Goal: Find specific page/section: Find specific page/section

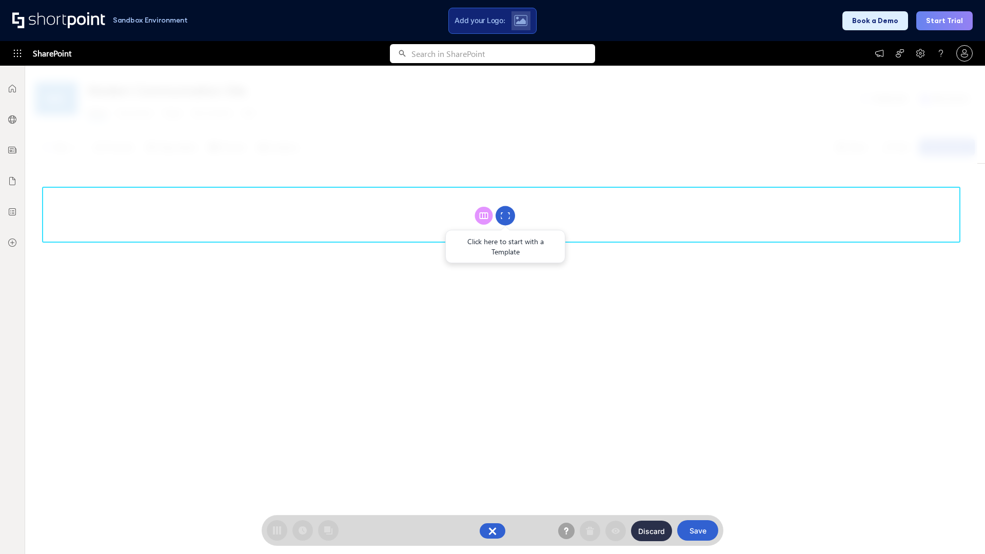
click at [505, 216] on circle at bounding box center [505, 215] width 19 height 19
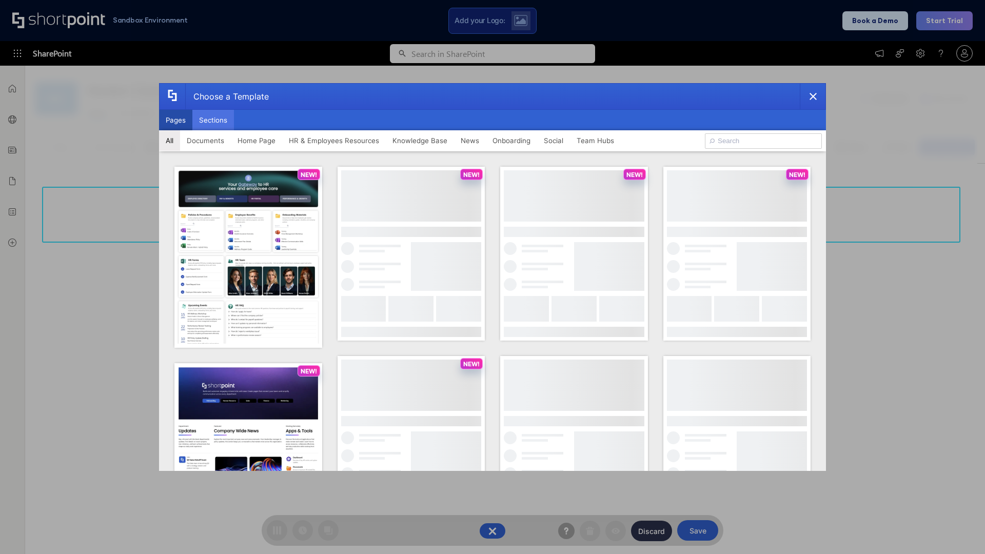
click at [213, 120] on button "Sections" at bounding box center [213, 120] width 42 height 21
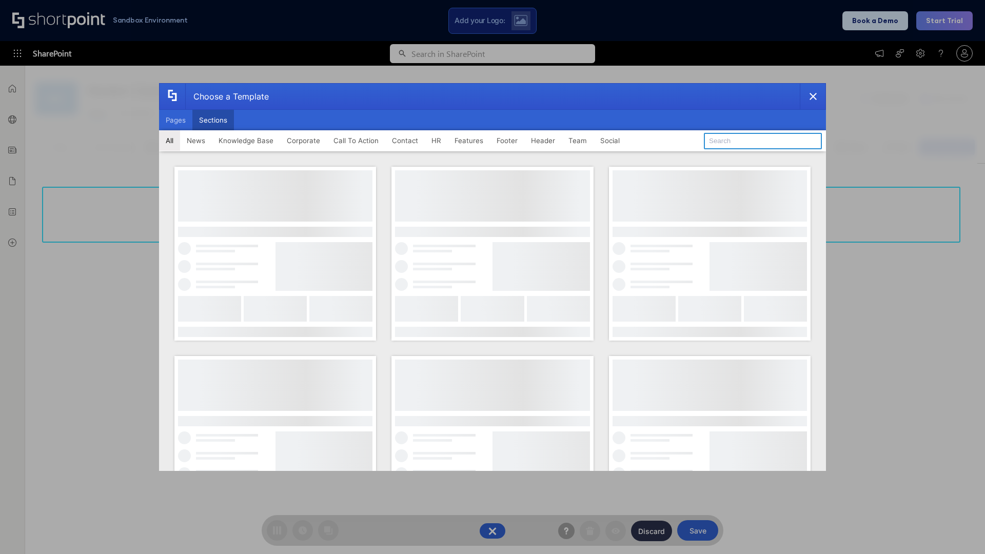
type input "Employee Spotlight 1"
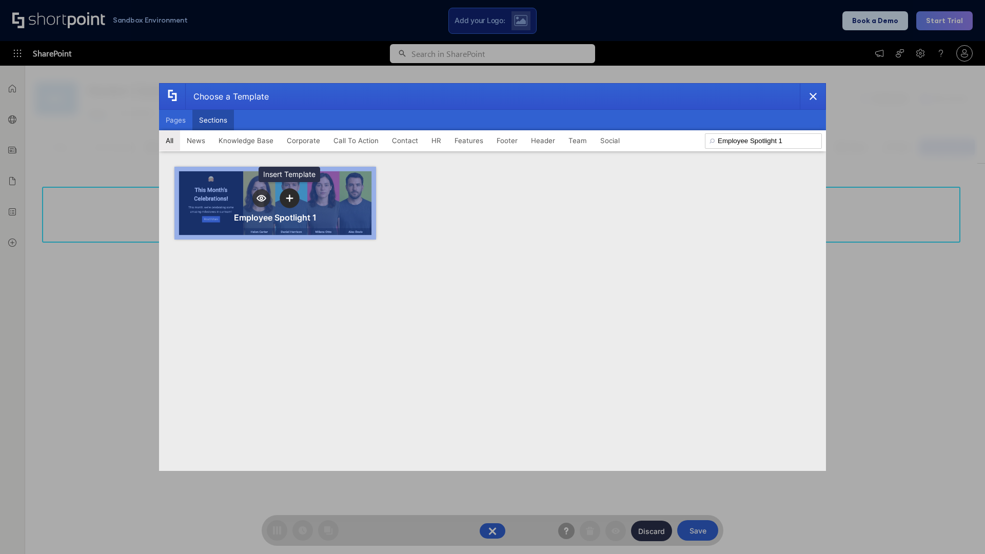
click at [289, 198] on icon "template selector" at bounding box center [289, 197] width 7 height 7
